Goal: Transaction & Acquisition: Purchase product/service

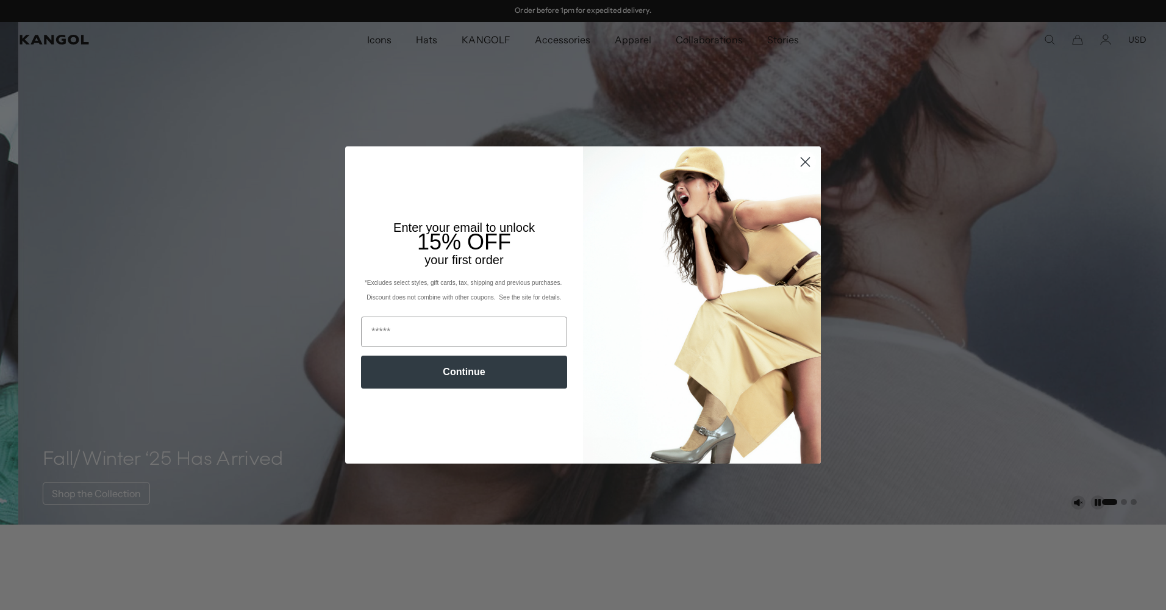
click at [801, 164] on icon "Close dialog" at bounding box center [805, 161] width 9 height 9
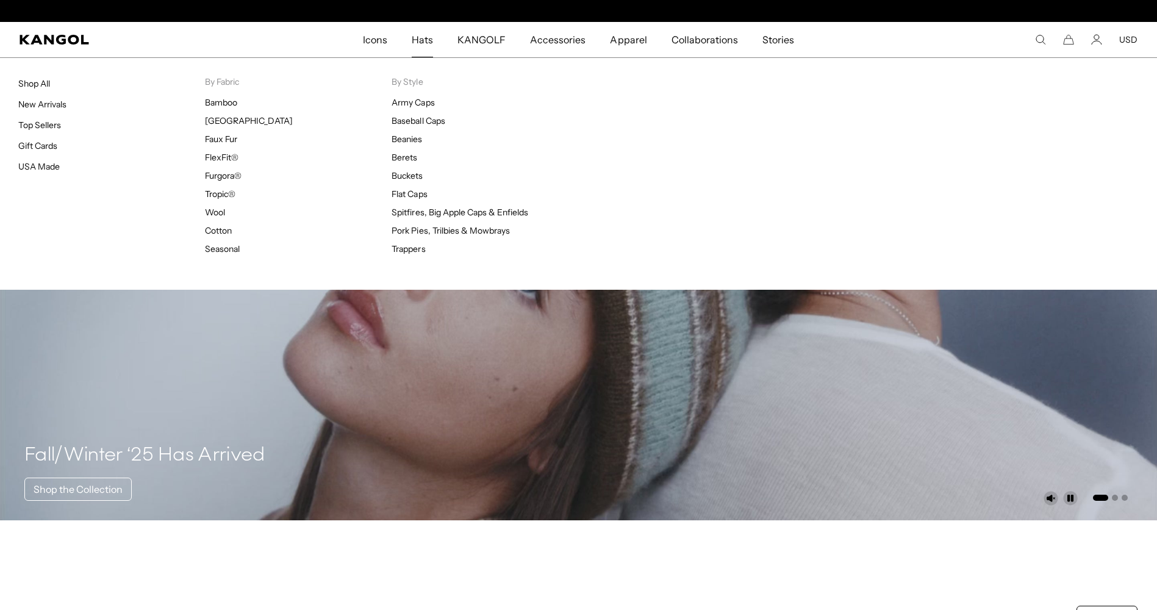
scroll to position [0, 251]
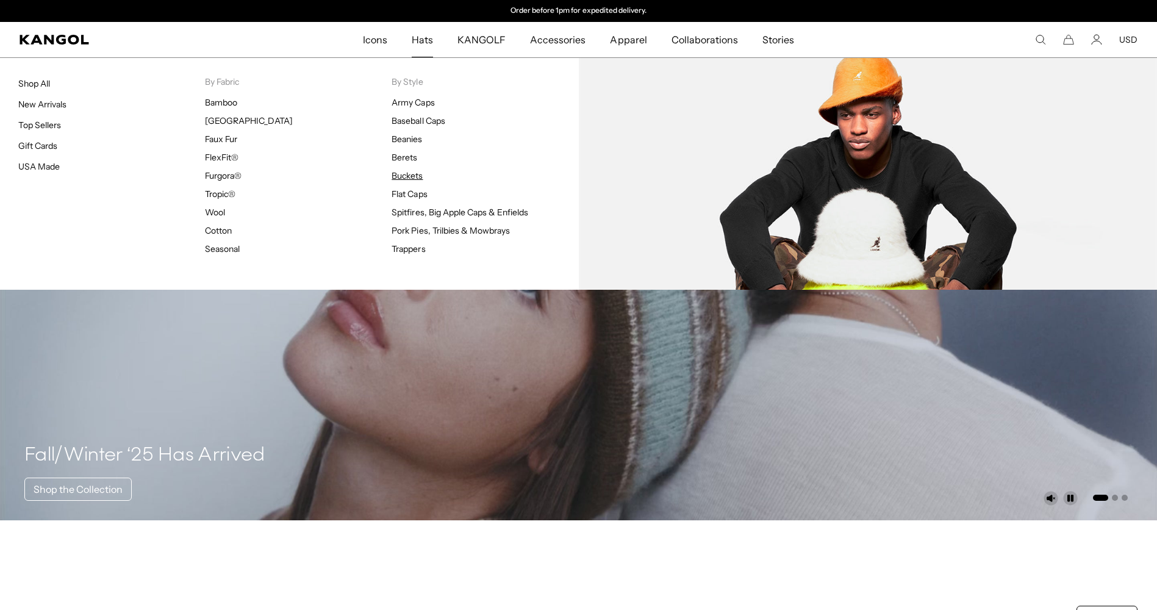
click at [407, 176] on link "Buckets" at bounding box center [406, 175] width 31 height 11
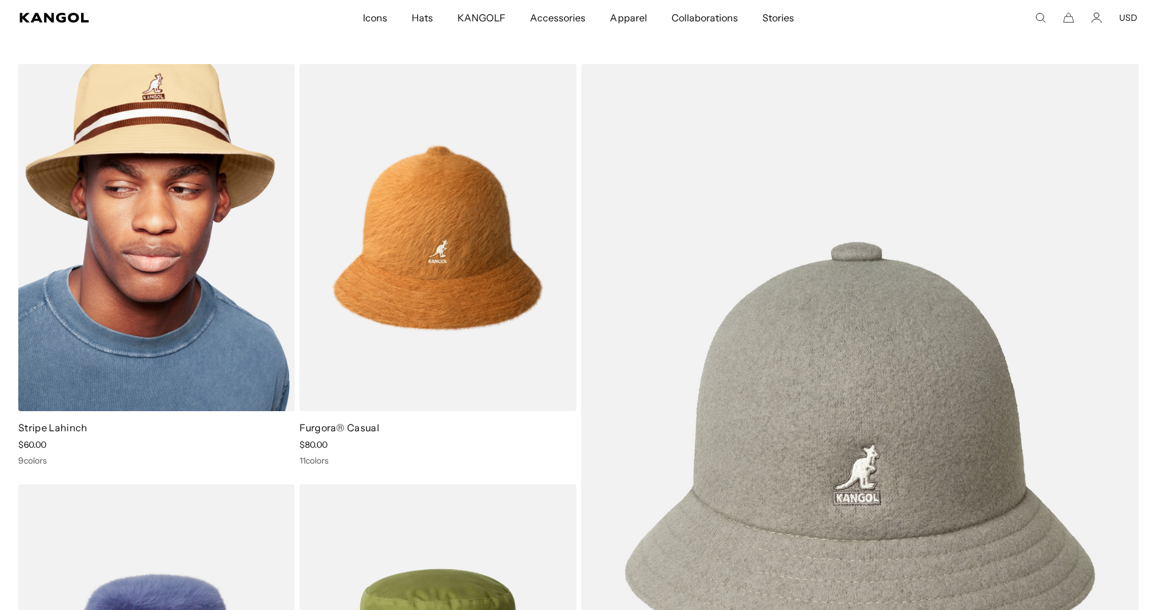
scroll to position [0, 251]
click at [162, 313] on img at bounding box center [156, 237] width 276 height 347
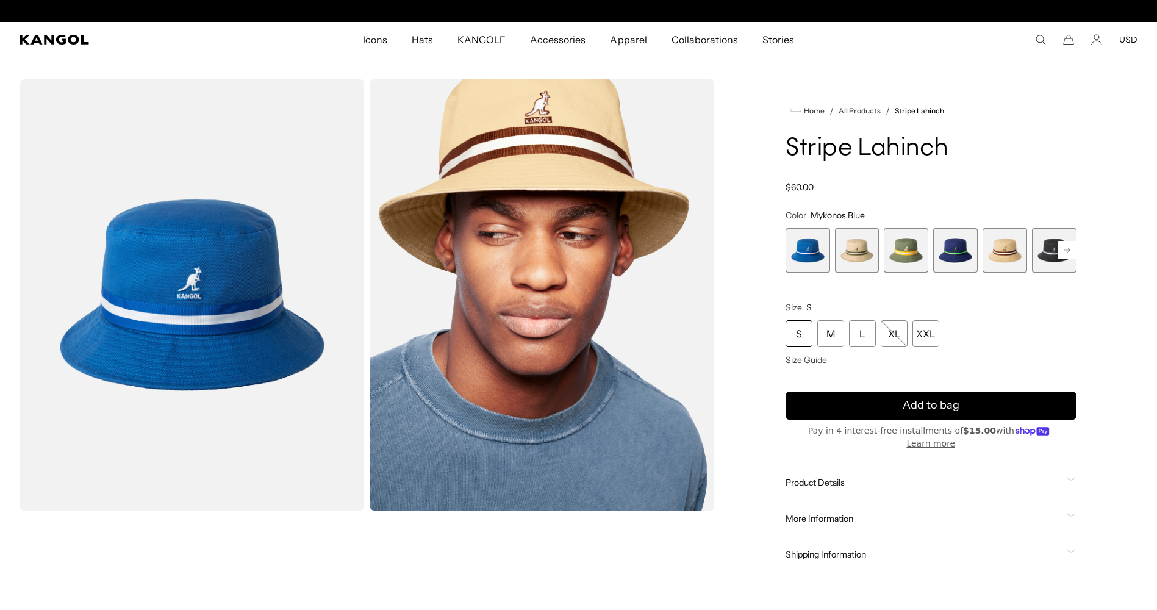
scroll to position [0, 251]
click at [1071, 477] on icon at bounding box center [1071, 479] width 9 height 4
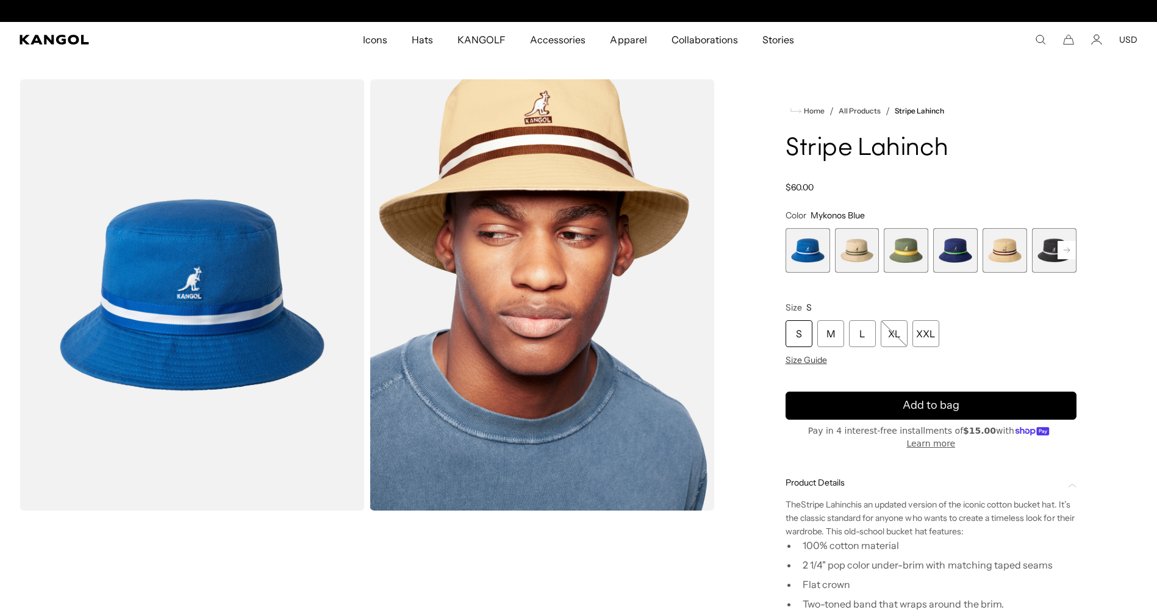
scroll to position [0, 0]
click at [862, 251] on span "2 of 9" at bounding box center [857, 250] width 45 height 45
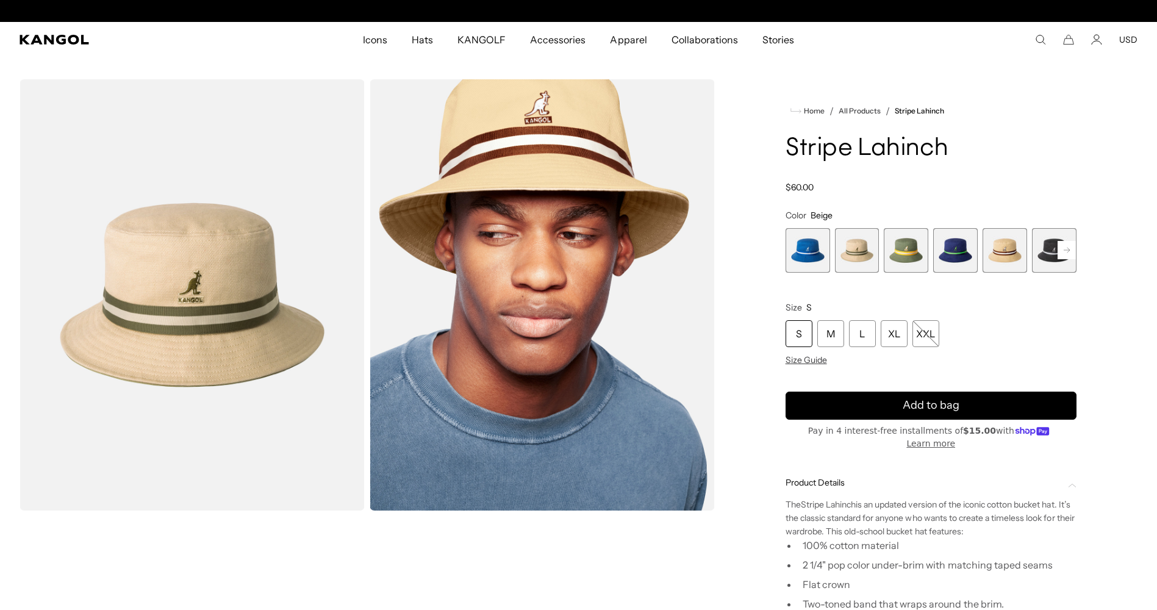
scroll to position [0, 251]
click at [905, 255] on span "3 of 9" at bounding box center [906, 250] width 45 height 45
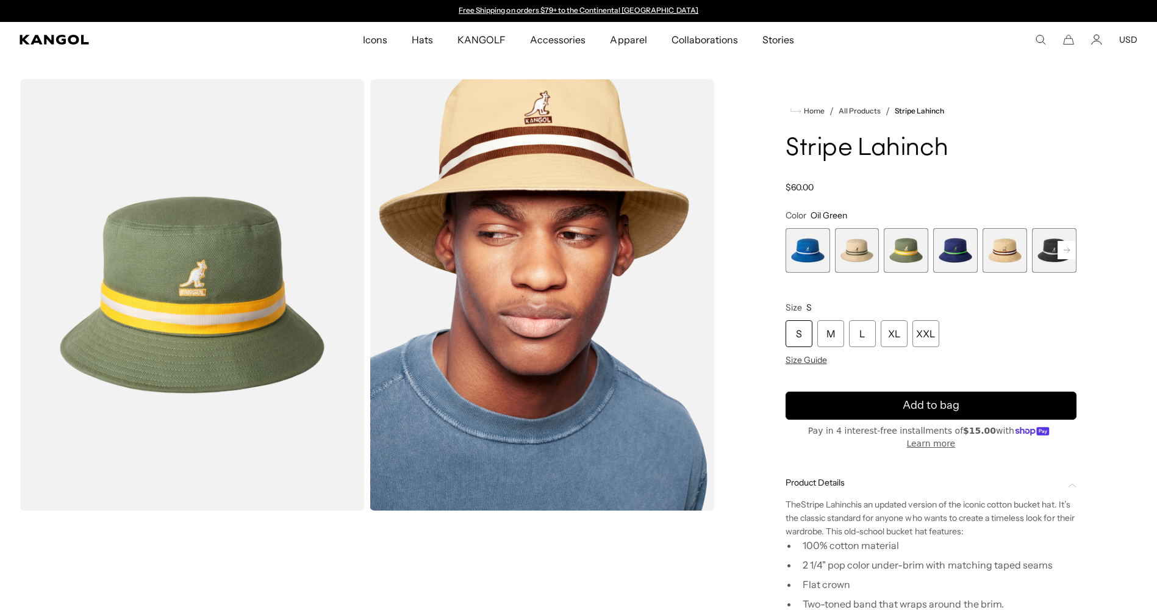
click at [809, 254] on span "1 of 9" at bounding box center [807, 250] width 45 height 45
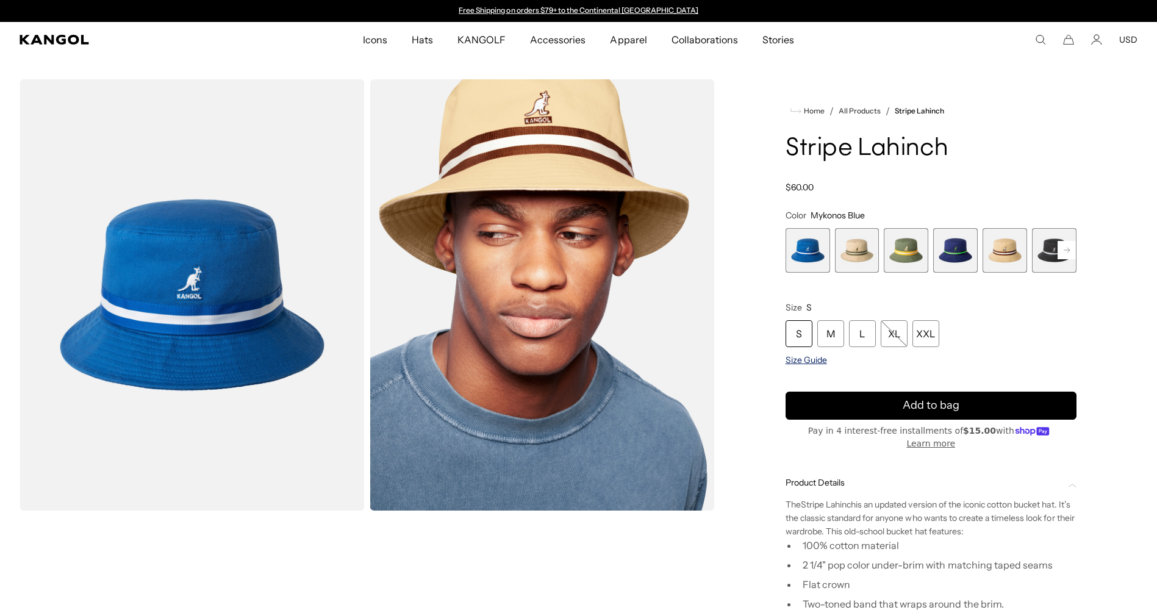
click at [807, 360] on span "Size Guide" at bounding box center [805, 359] width 41 height 11
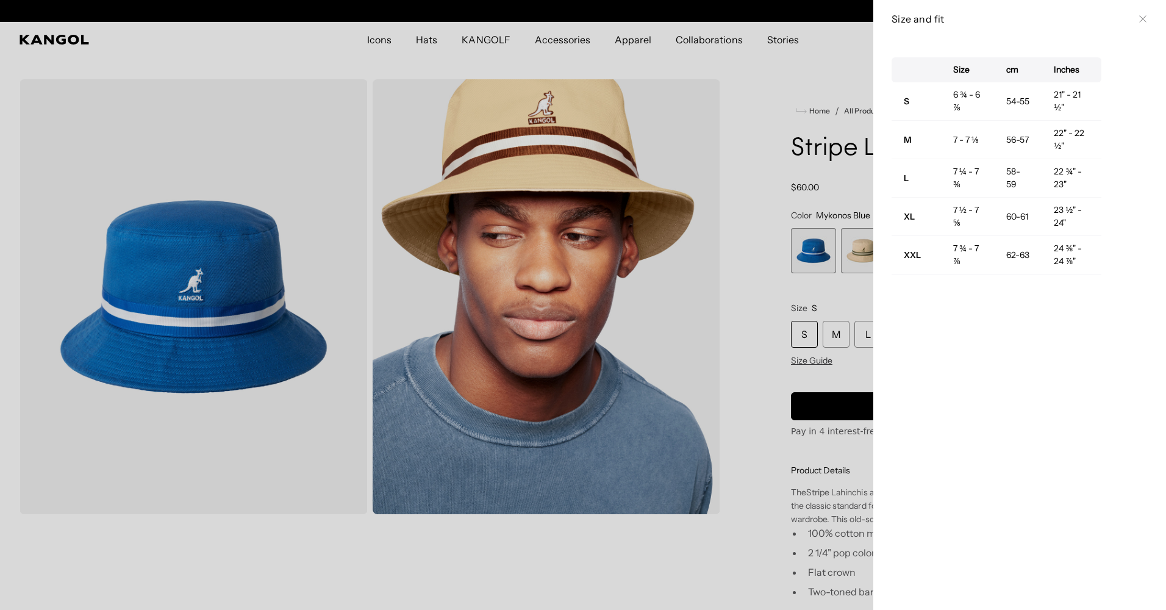
click at [748, 518] on div at bounding box center [583, 305] width 1166 height 610
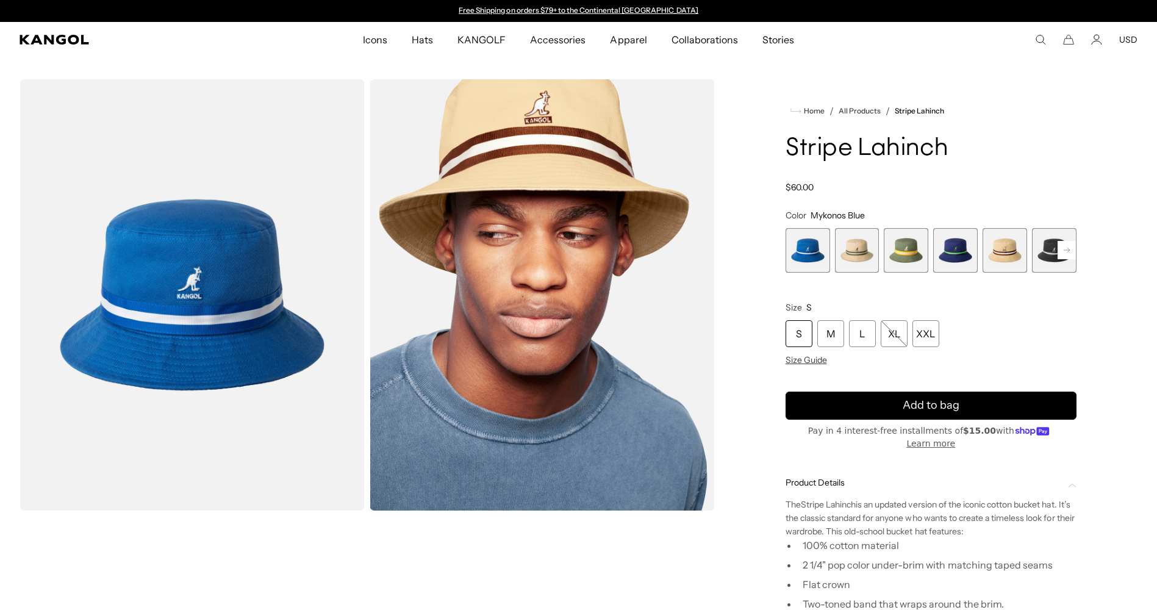
click at [959, 251] on span "4 of 9" at bounding box center [955, 250] width 45 height 45
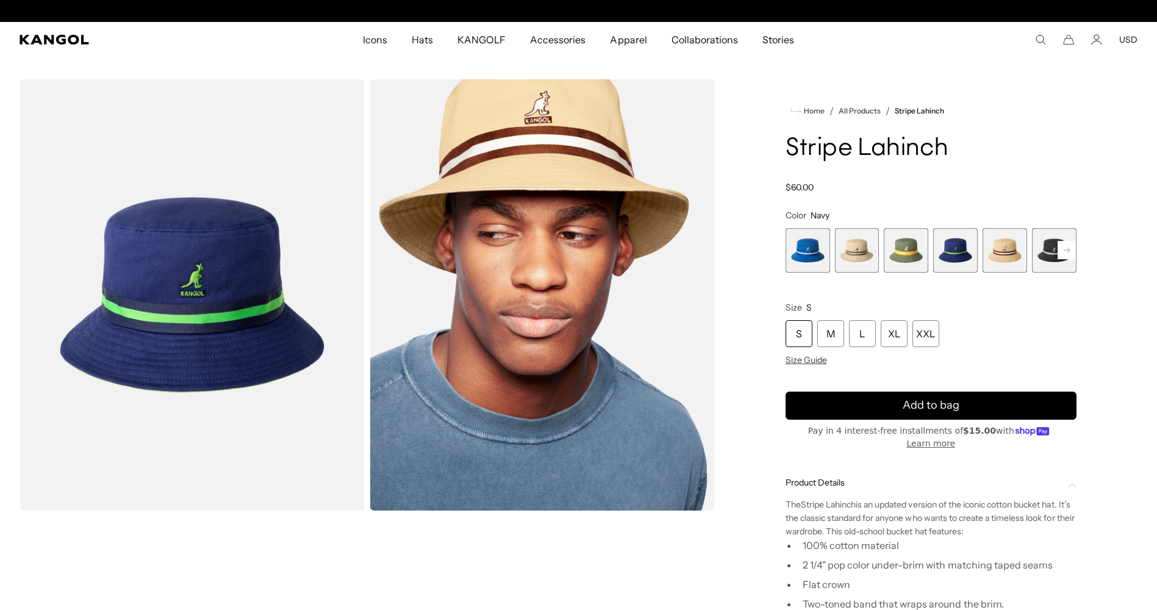
scroll to position [0, 251]
click at [1004, 248] on span "5 of 9" at bounding box center [1004, 250] width 45 height 45
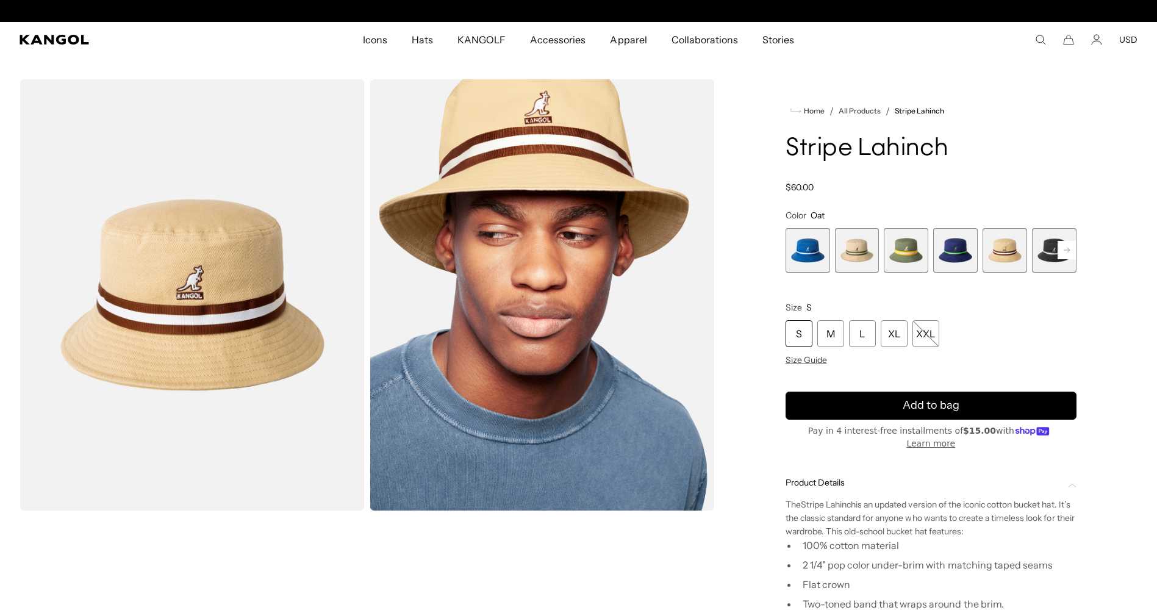
scroll to position [0, 251]
click at [1067, 251] on rect at bounding box center [1066, 250] width 18 height 18
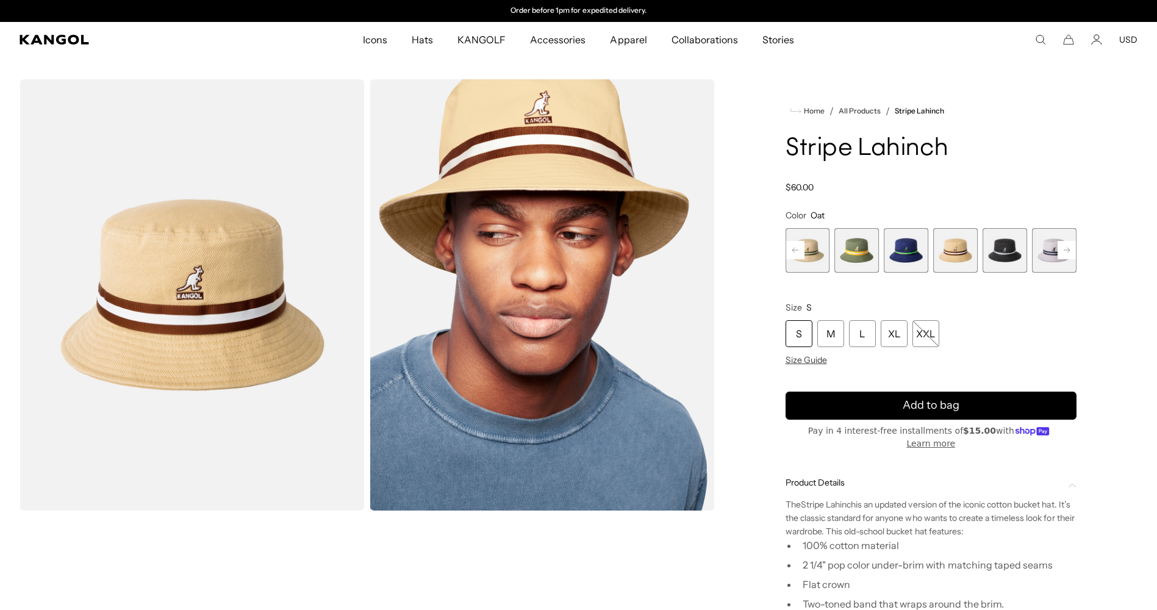
click at [1049, 254] on span "7 of 9" at bounding box center [1054, 250] width 45 height 45
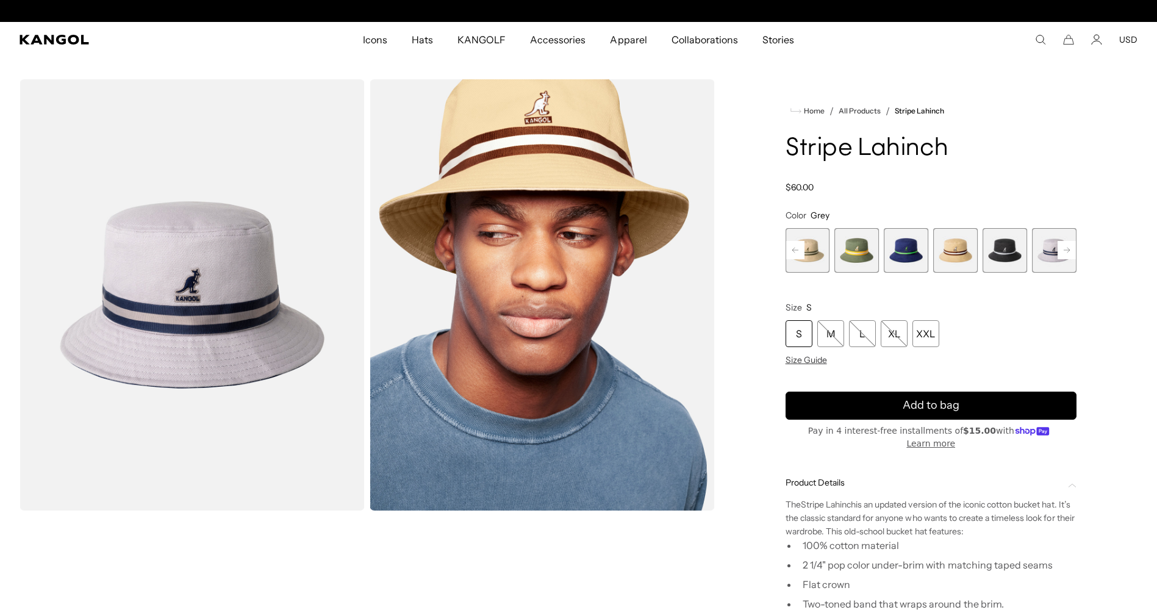
click at [796, 253] on rect at bounding box center [795, 250] width 18 height 18
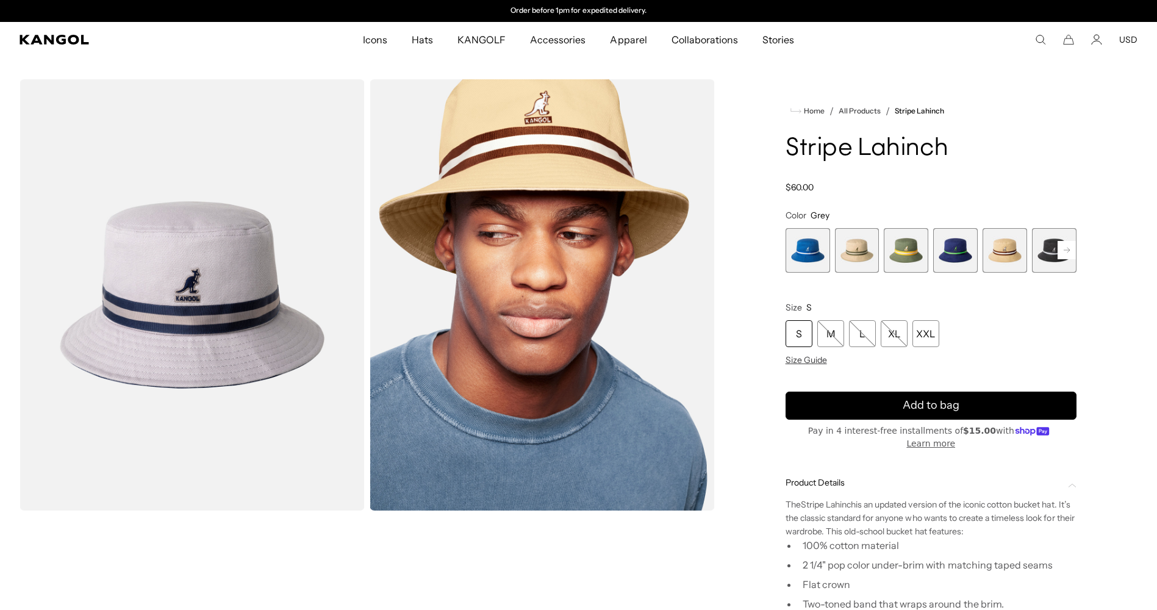
click at [811, 253] on span "1 of 9" at bounding box center [807, 250] width 45 height 45
